Goal: Navigation & Orientation: Find specific page/section

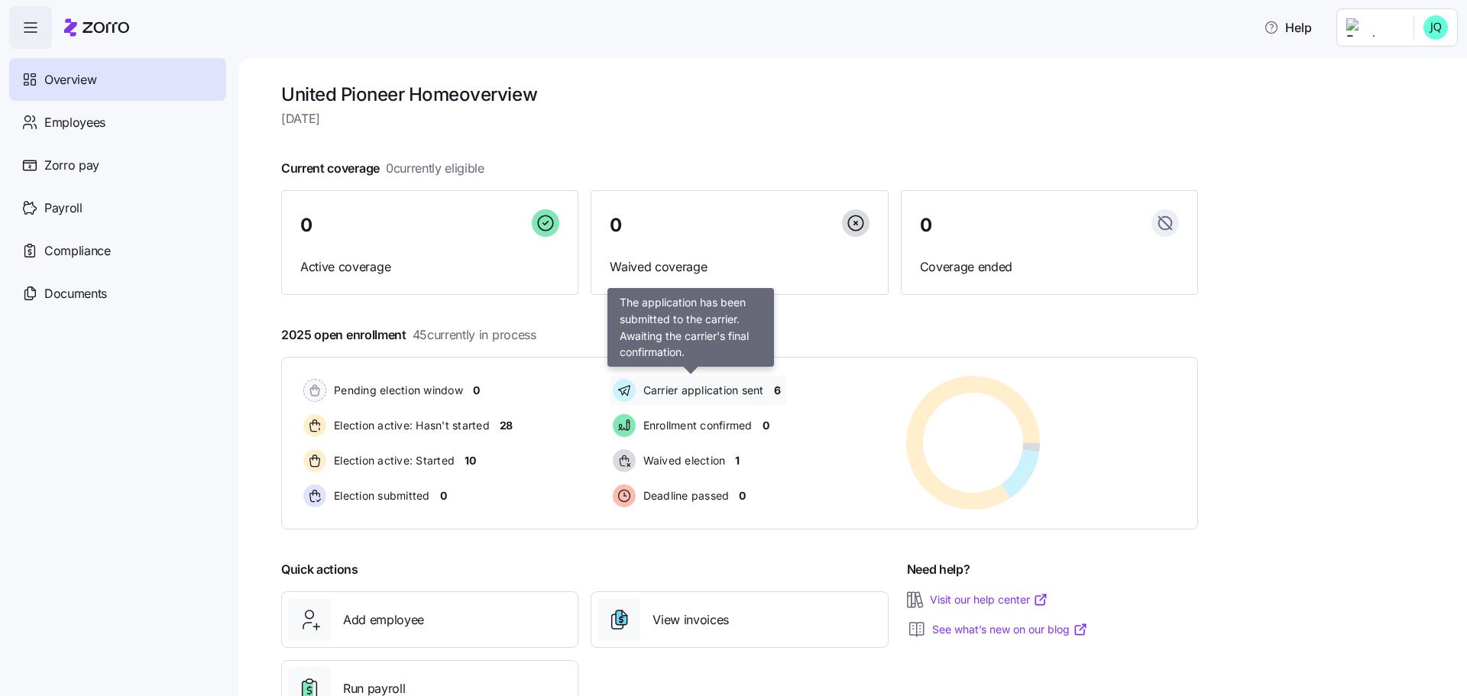
click at [683, 392] on span "Carrier application sent" at bounding box center [701, 390] width 125 height 15
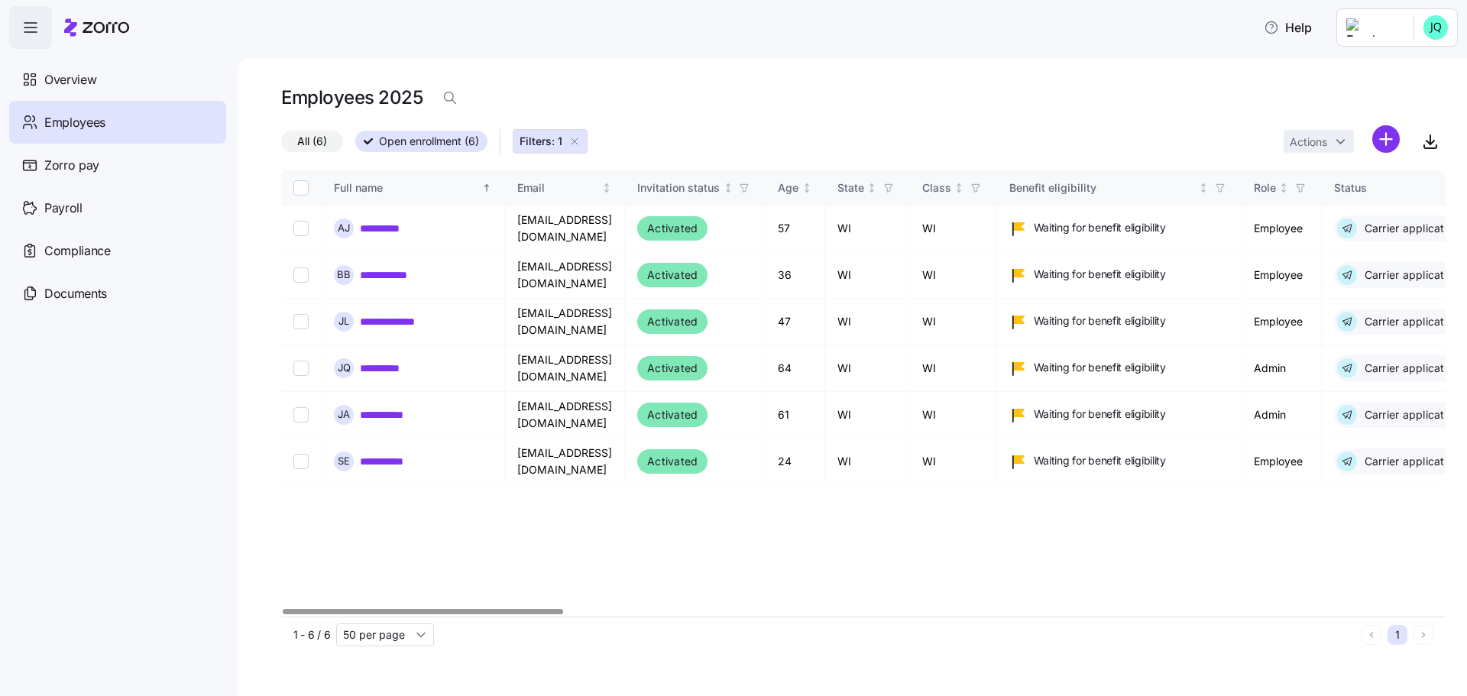
click at [73, 115] on span "Employees" at bounding box center [74, 122] width 61 height 19
click at [68, 80] on span "Overview" at bounding box center [70, 79] width 52 height 19
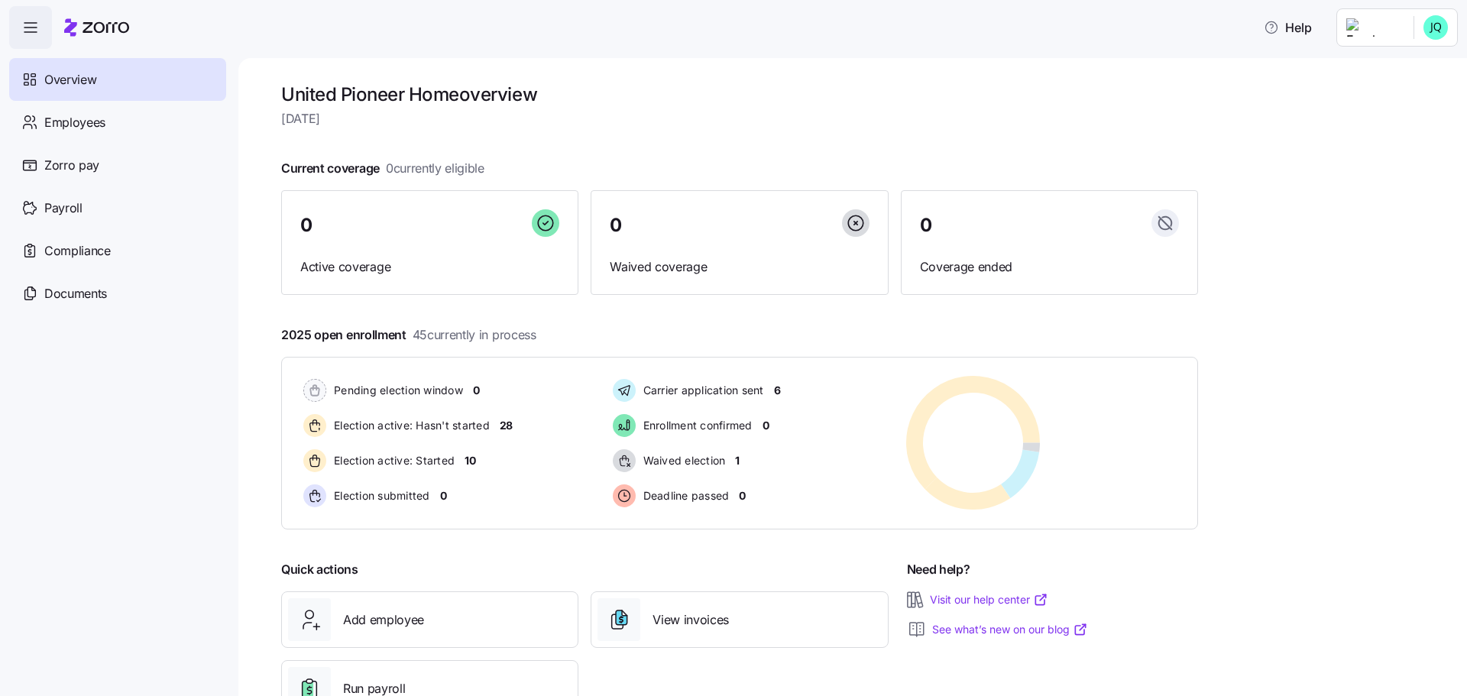
scroll to position [57, 0]
